Goal: Task Accomplishment & Management: Use online tool/utility

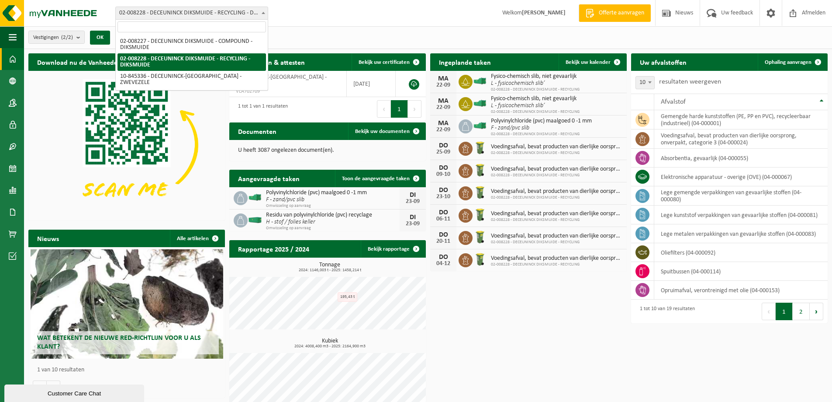
drag, startPoint x: 235, startPoint y: 15, endPoint x: 230, endPoint y: 41, distance: 26.1
click at [234, 15] on span "02-008228 - DECEUNINCK DIKSMUIDE - RECYCLING - DIKSMUIDE" at bounding box center [192, 13] width 152 height 12
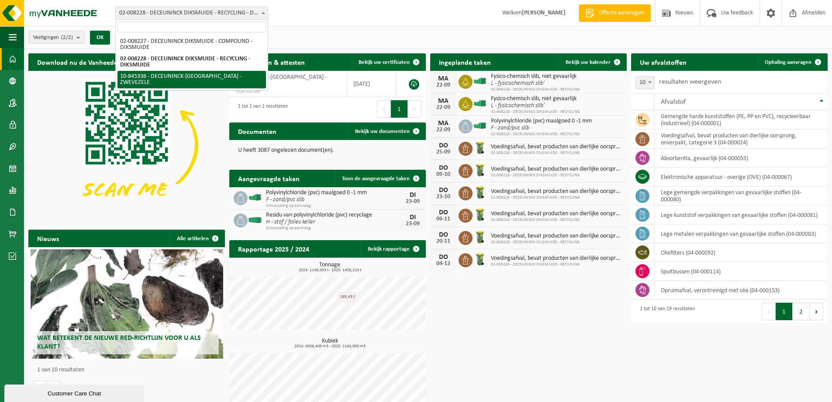
select select "93507"
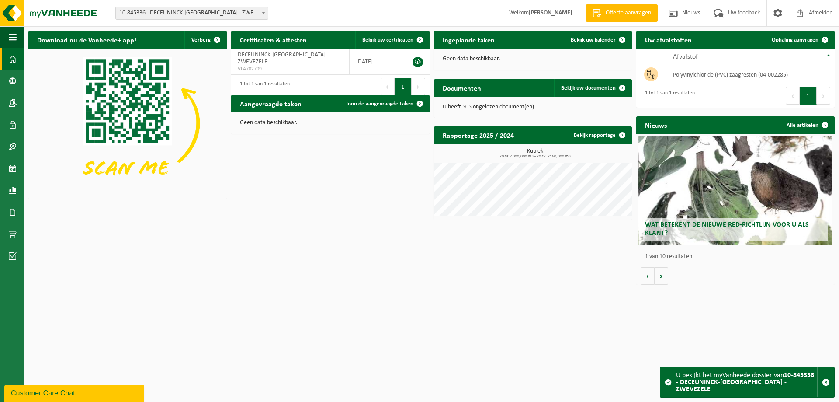
click at [228, 12] on span "10-845336 - DECEUNINCK-[GEOGRAPHIC_DATA] - ZWEVEZELE" at bounding box center [192, 13] width 152 height 12
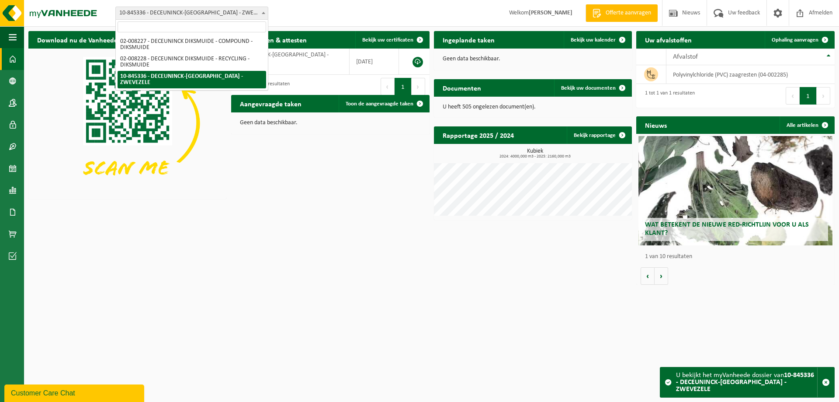
click at [228, 12] on span "10-845336 - DECEUNINCK-[GEOGRAPHIC_DATA] - ZWEVEZELE" at bounding box center [192, 13] width 152 height 12
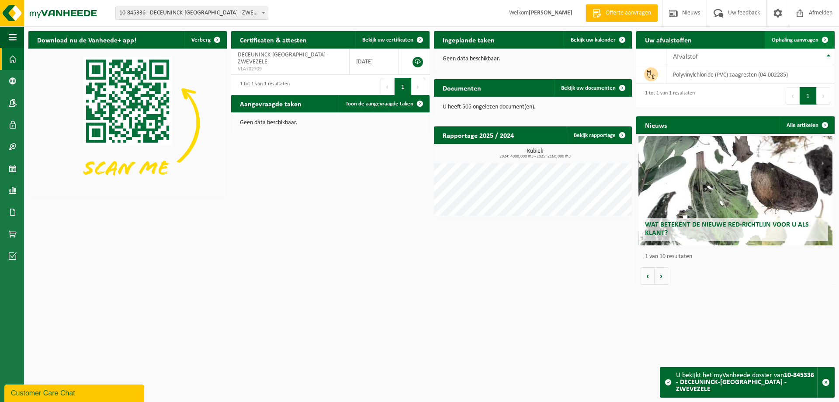
click at [786, 40] on span "Ophaling aanvragen" at bounding box center [795, 40] width 47 height 6
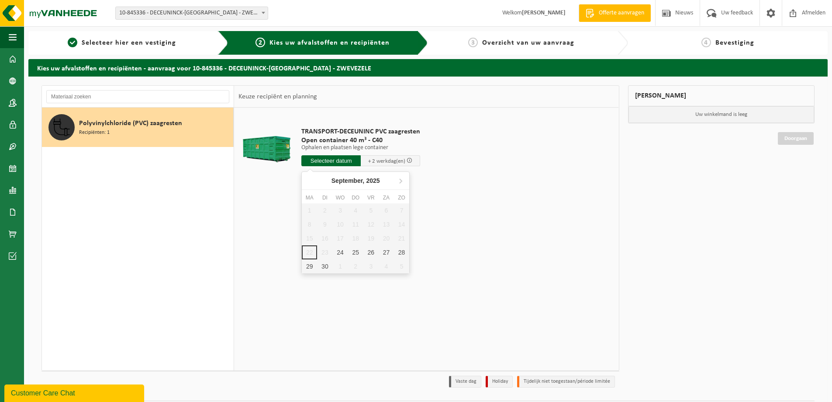
click at [334, 163] on input "text" at bounding box center [331, 160] width 59 height 11
click at [339, 252] on div "24" at bounding box center [340, 252] width 15 height 14
type input "Van 2025-09-24"
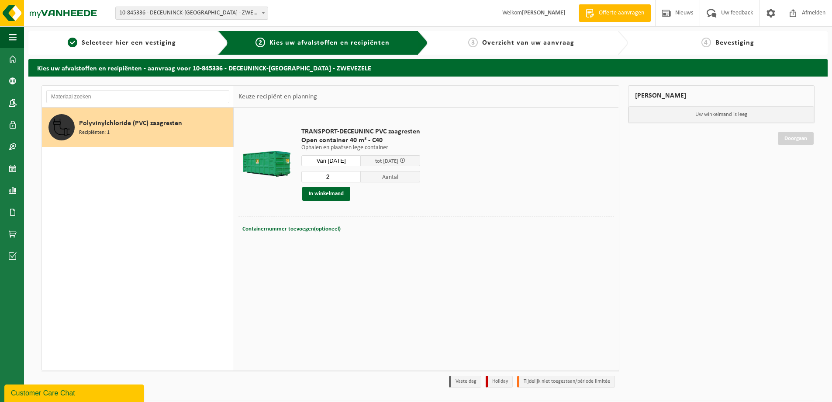
click at [353, 174] on input "2" at bounding box center [331, 176] width 59 height 11
type input "3"
click at [353, 174] on input "3" at bounding box center [331, 176] width 59 height 11
click at [306, 227] on span "Containernummer toevoegen(optioneel)" at bounding box center [292, 229] width 98 height 6
click at [292, 229] on input "text" at bounding box center [365, 229] width 184 height 12
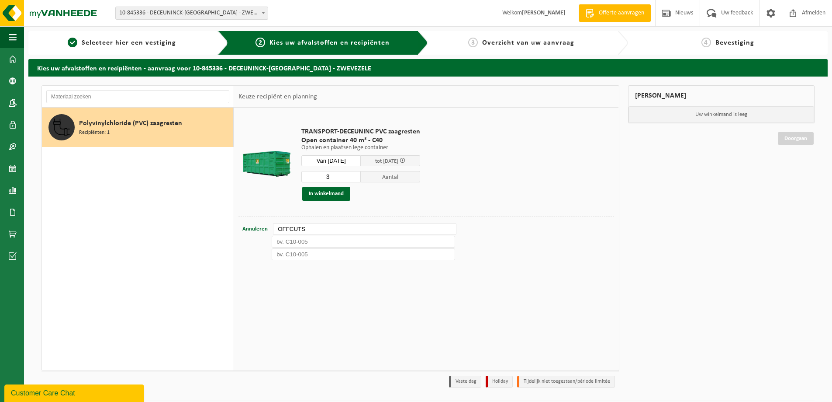
type input "OFFCUTS"
type input "EOL"
click at [329, 197] on button "In winkelmand" at bounding box center [326, 194] width 48 height 14
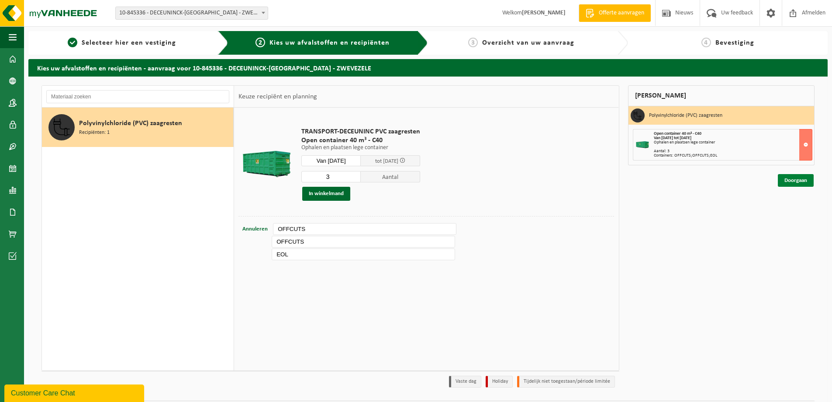
click at [795, 181] on link "Doorgaan" at bounding box center [796, 180] width 36 height 13
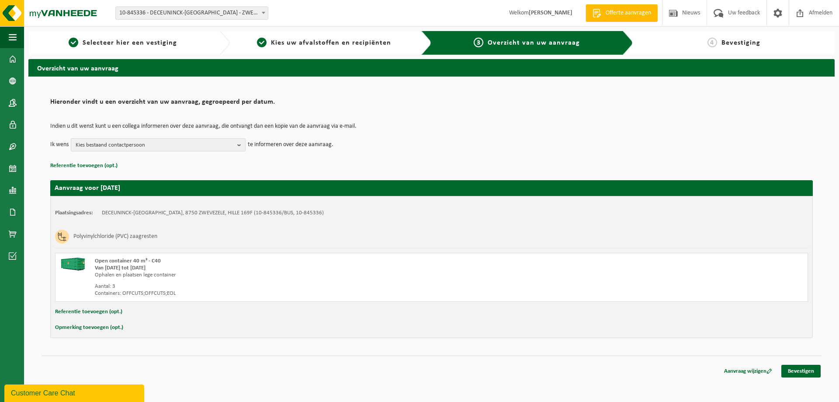
click at [201, 146] on span "Kies bestaand contactpersoon" at bounding box center [155, 145] width 158 height 13
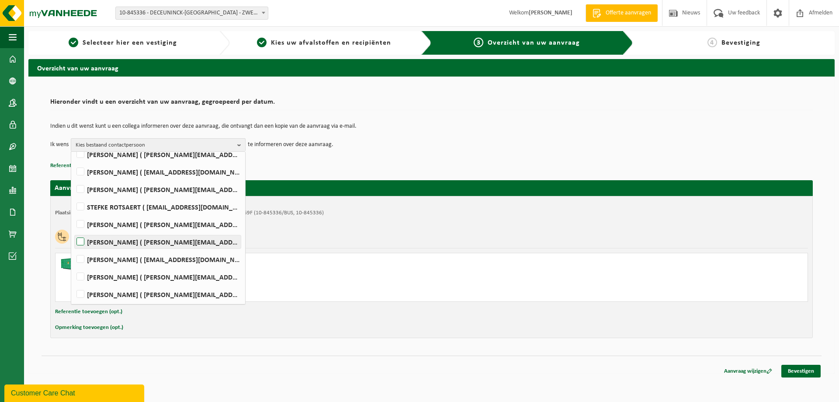
scroll to position [180, 0]
click at [423, 362] on div "Aanvraag wijzigen Bevestigen" at bounding box center [432, 359] width 780 height 9
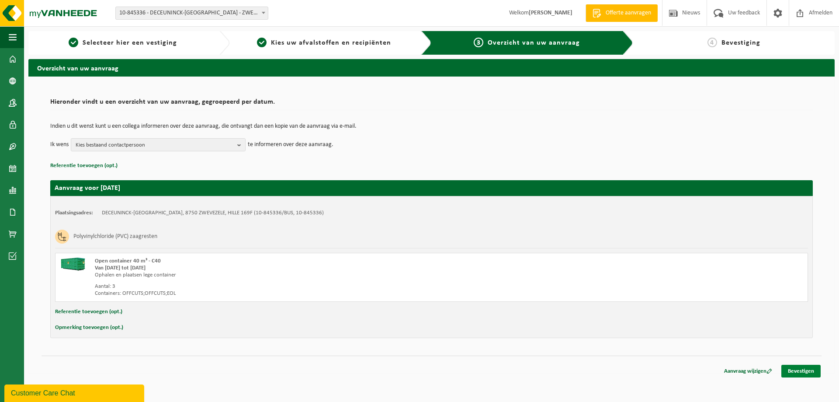
click at [817, 371] on link "Bevestigen" at bounding box center [800, 370] width 39 height 13
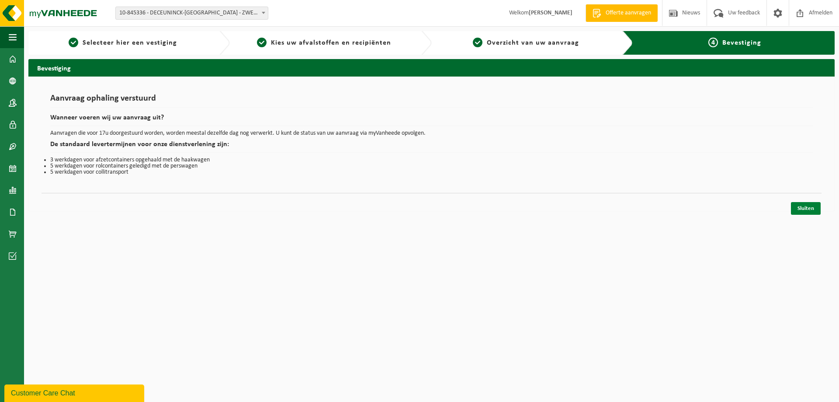
click at [803, 203] on link "Sluiten" at bounding box center [806, 208] width 30 height 13
